Goal: Navigation & Orientation: Find specific page/section

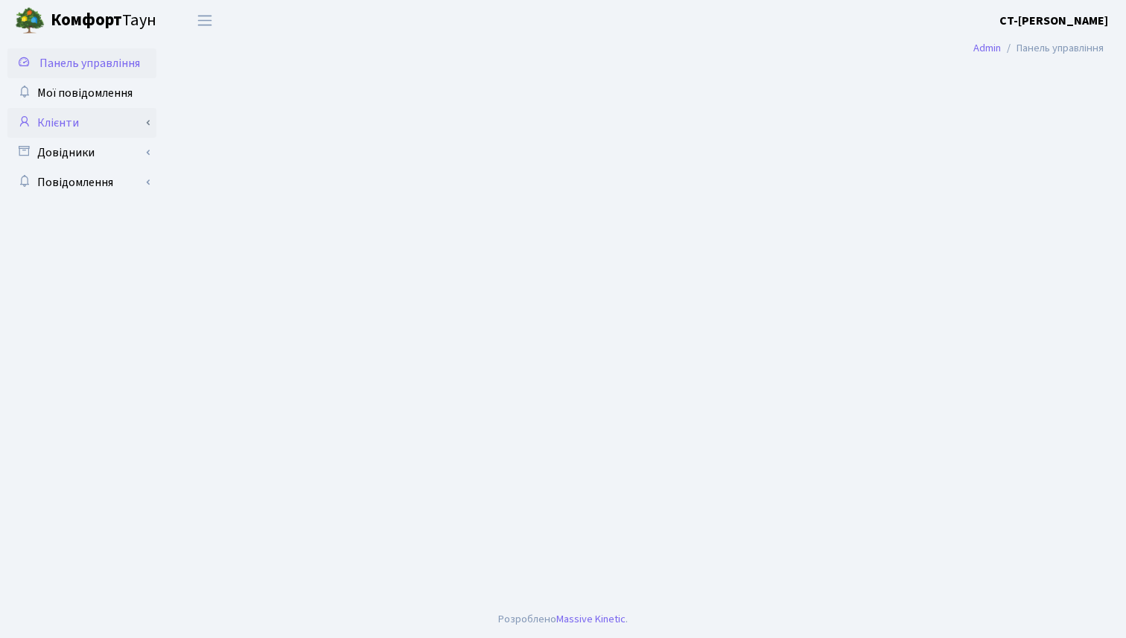
click at [86, 121] on link "Клієнти" at bounding box center [81, 123] width 149 height 30
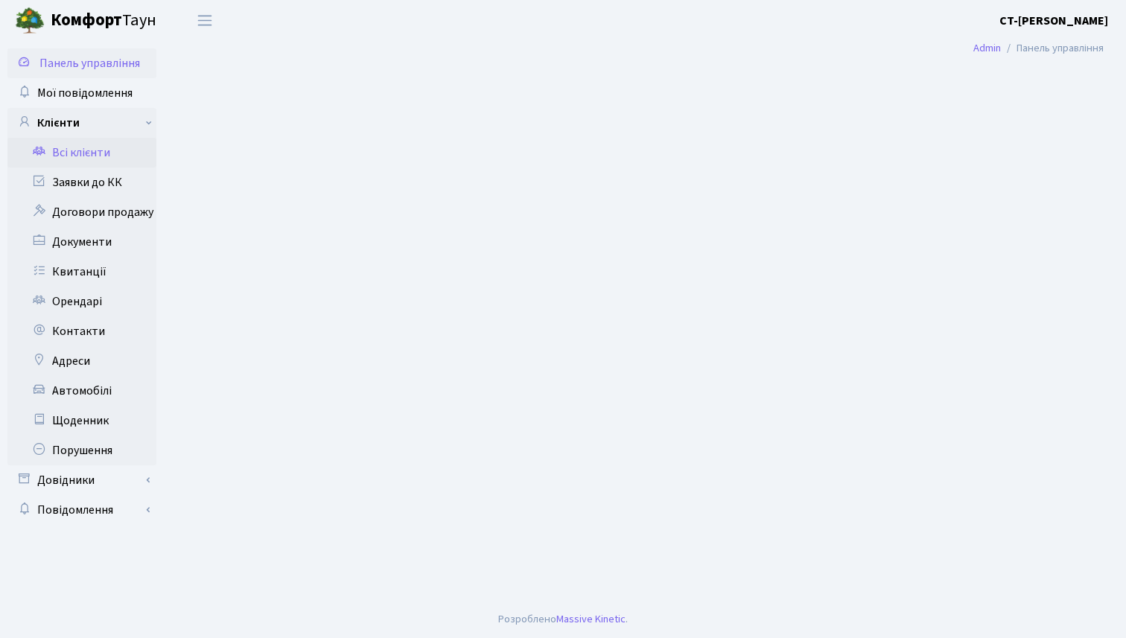
click at [95, 156] on link "Всі клієнти" at bounding box center [81, 153] width 149 height 30
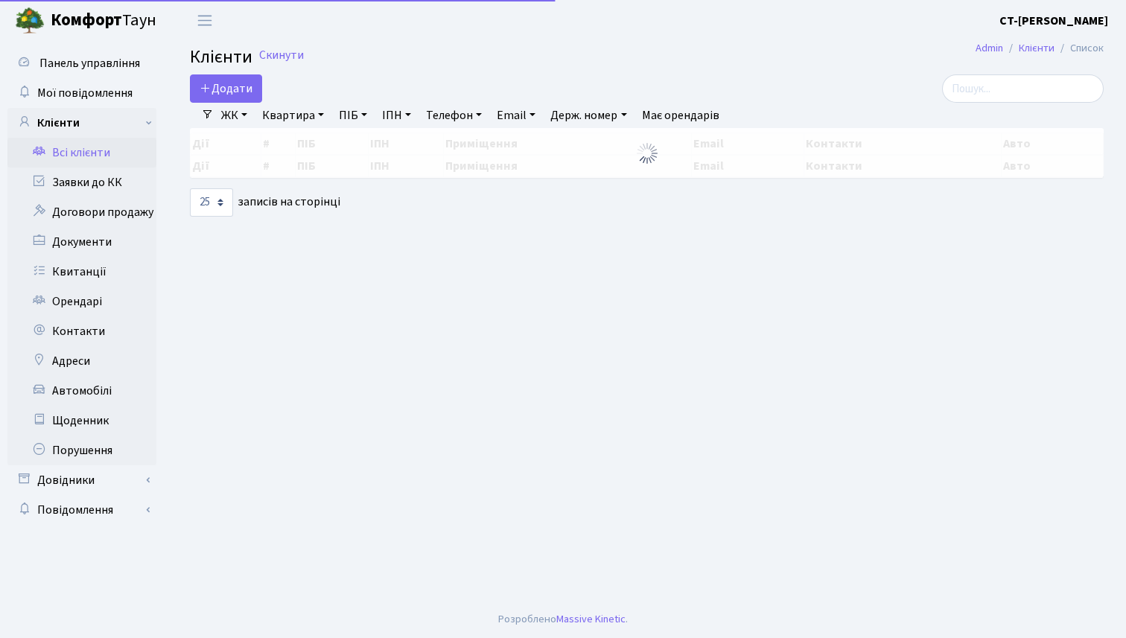
select select "25"
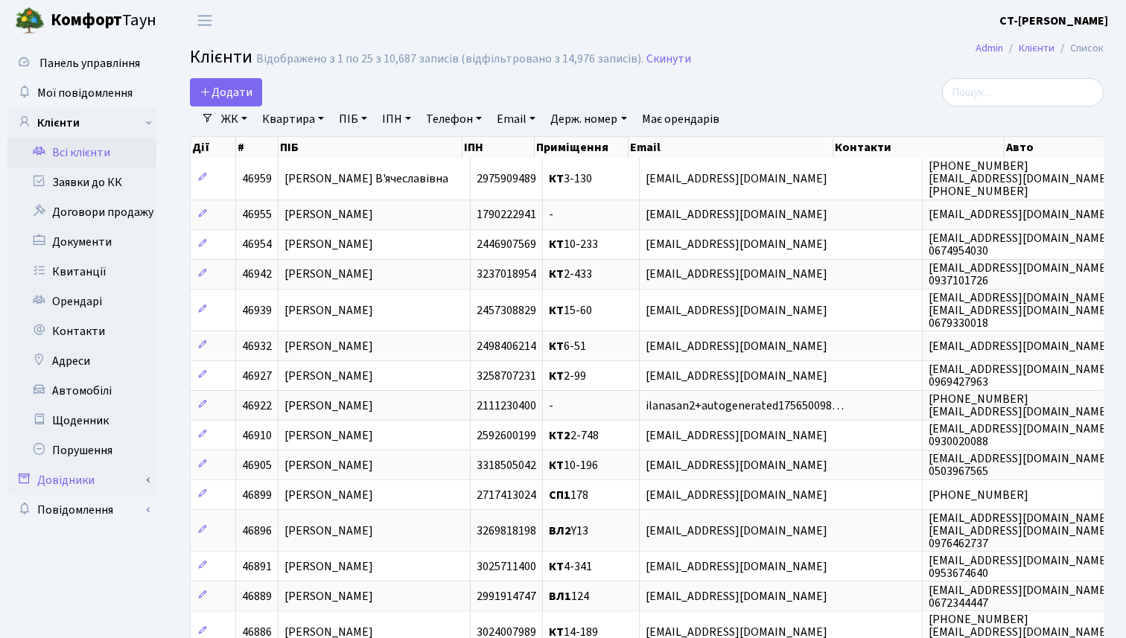
click at [104, 480] on link "Довідники" at bounding box center [81, 481] width 149 height 30
click at [106, 511] on link "Приміщення" at bounding box center [86, 510] width 139 height 30
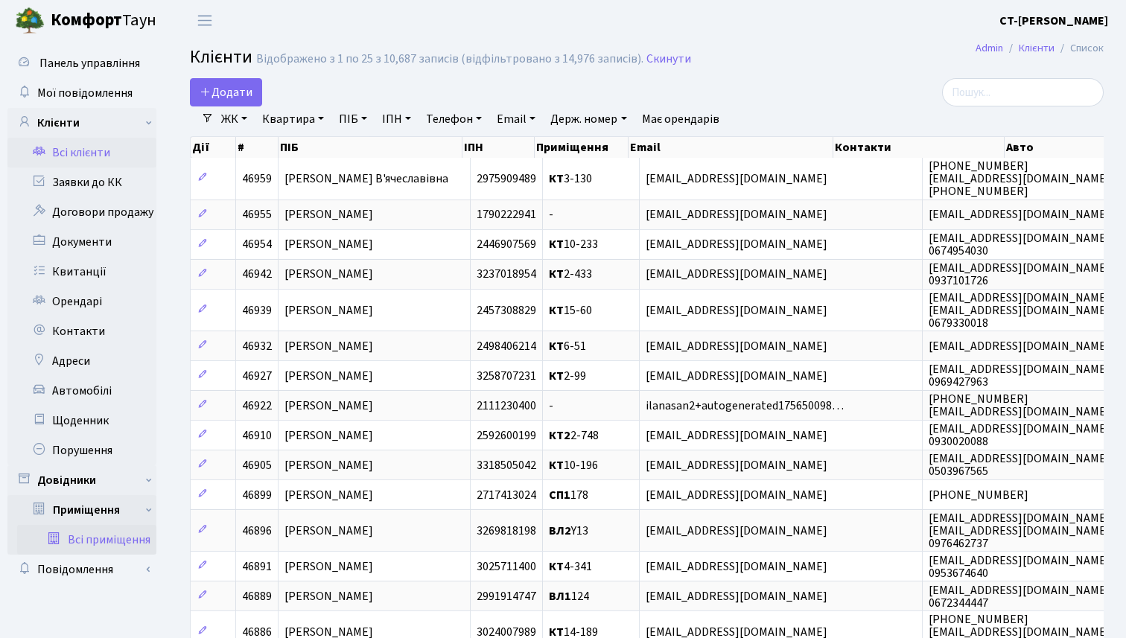
click at [111, 541] on link "Всі приміщення" at bounding box center [86, 540] width 139 height 30
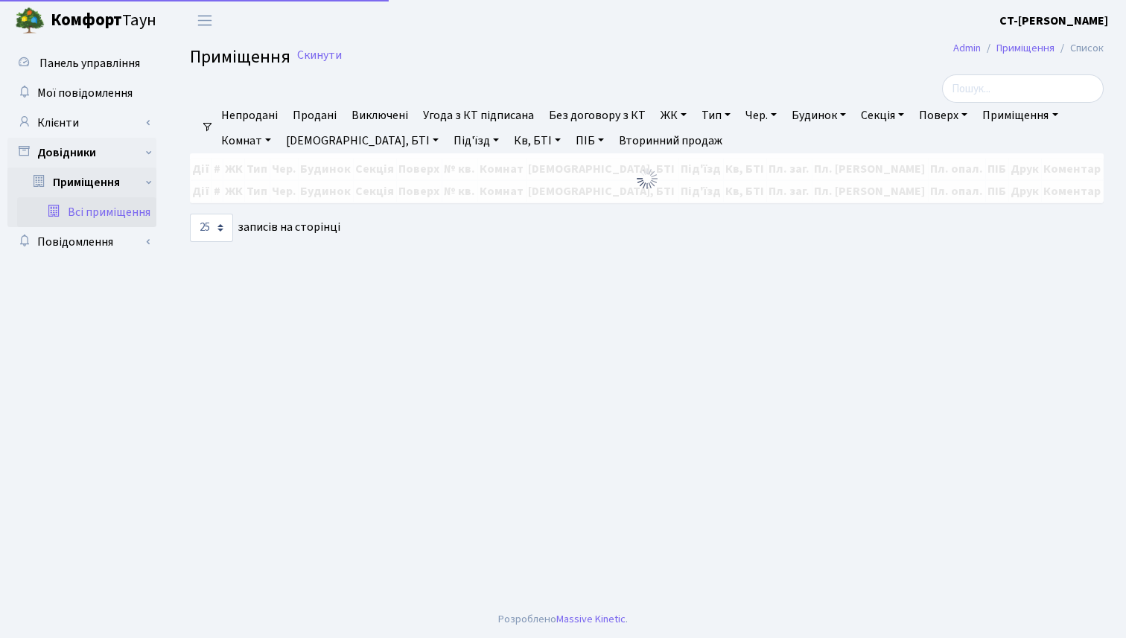
select select "25"
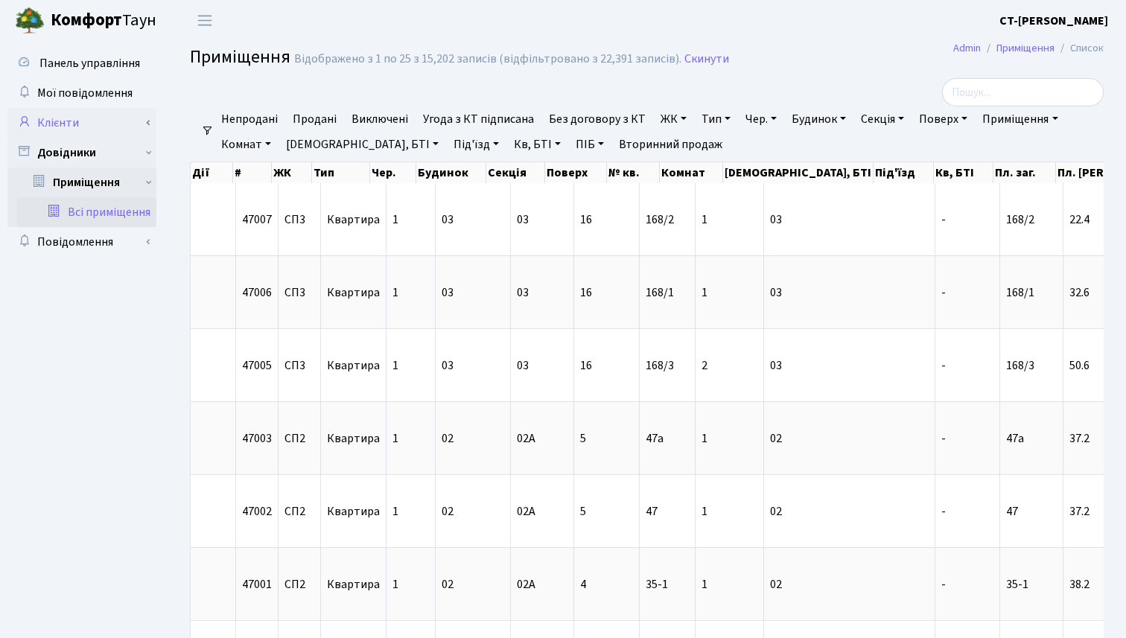
click at [80, 125] on link "Клієнти" at bounding box center [81, 123] width 149 height 30
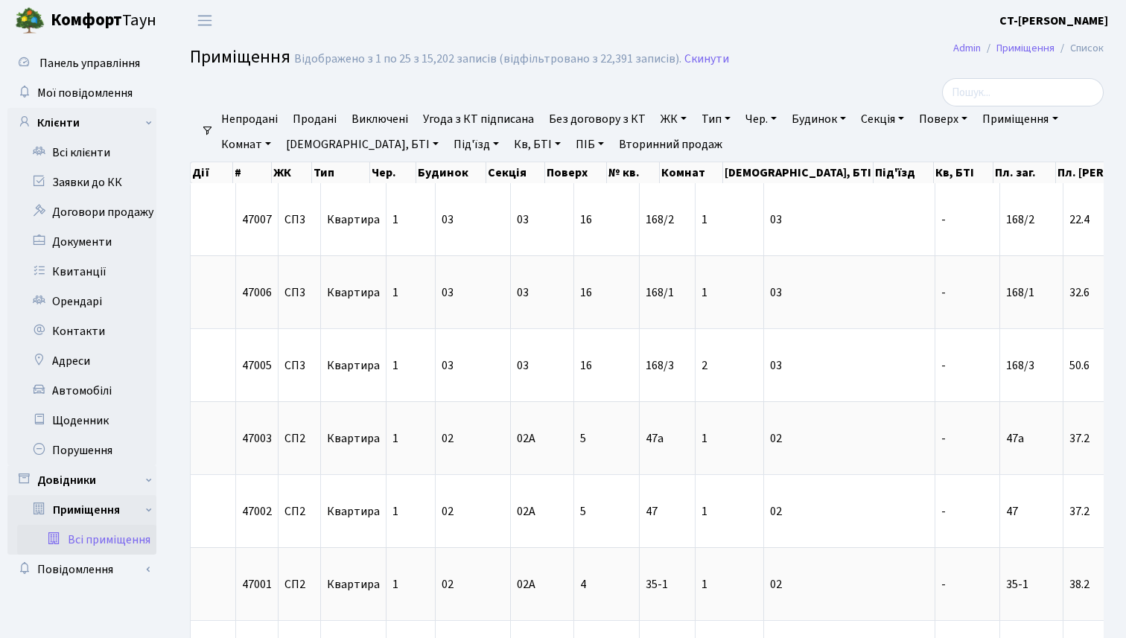
click at [401, 81] on div at bounding box center [491, 92] width 624 height 28
click at [765, 59] on h2 "Приміщення Відображено з 1 по 25 з 15,202 записів (відфільтровано з 22,391 запи…" at bounding box center [647, 59] width 914 height 25
click at [95, 57] on span "Панель управління" at bounding box center [89, 63] width 101 height 16
